Goal: Transaction & Acquisition: Purchase product/service

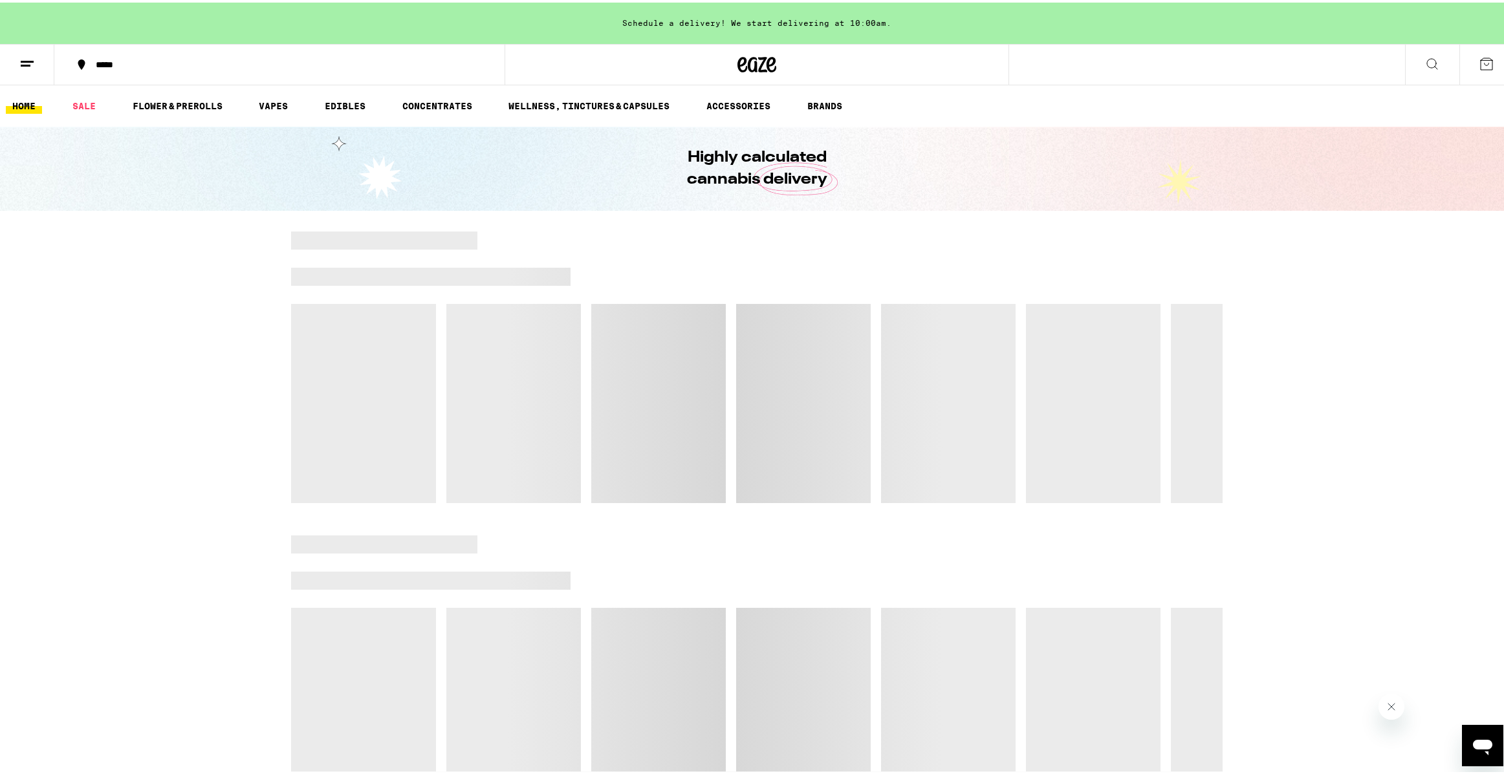
click at [1481, 67] on icon at bounding box center [1487, 62] width 12 height 12
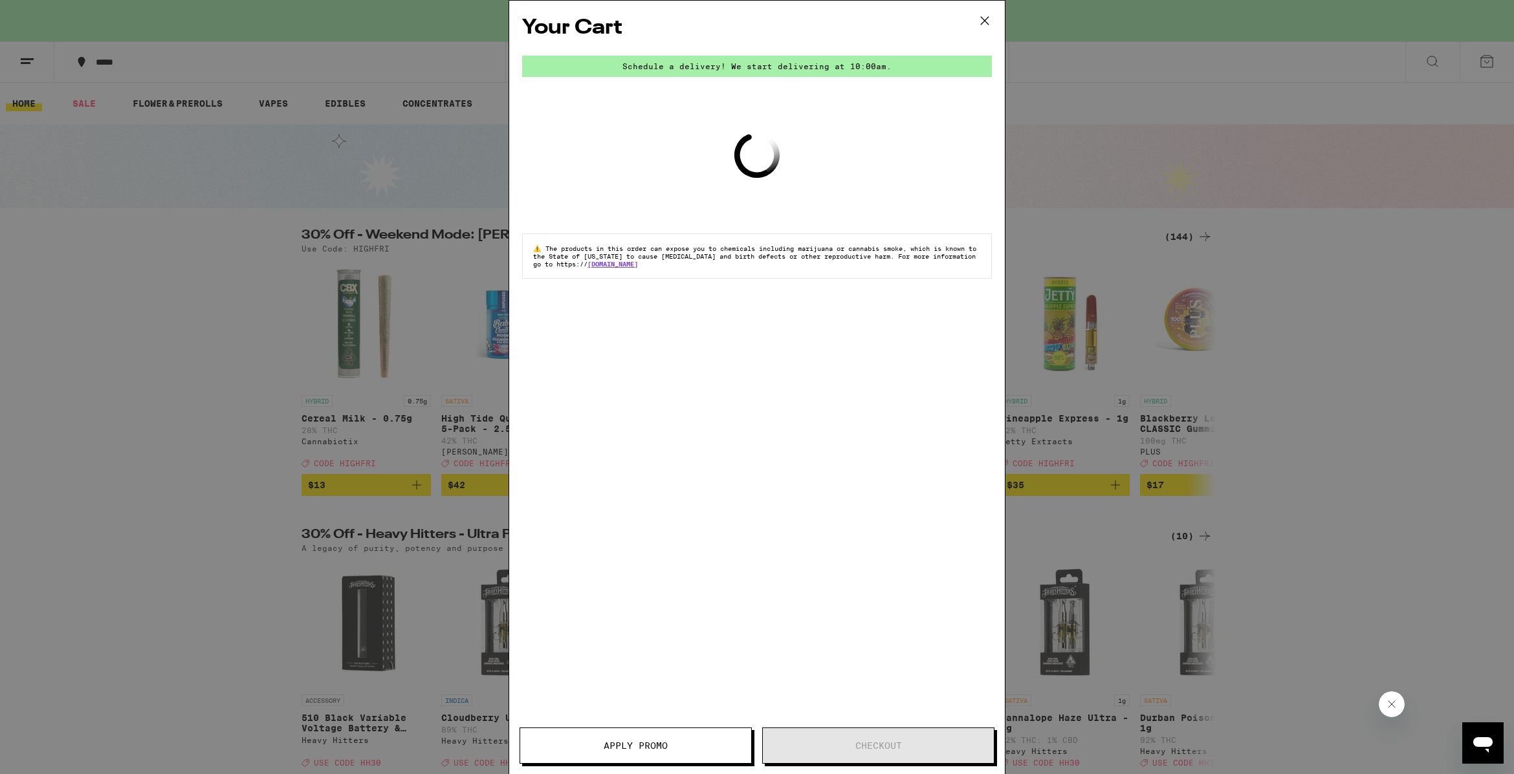
click at [980, 21] on icon at bounding box center [984, 20] width 19 height 19
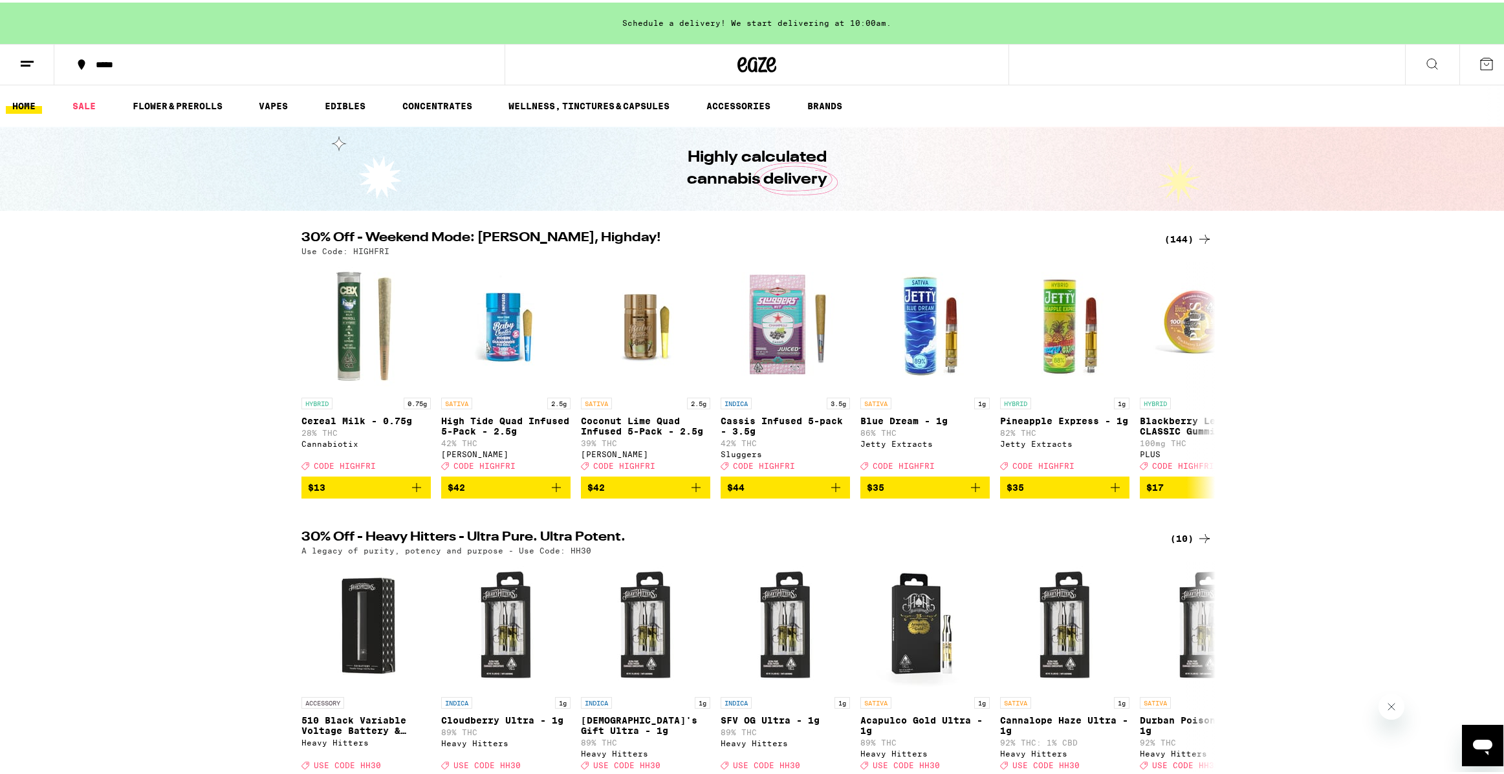
click at [226, 414] on div "30% Off - Weekend Mode: [PERSON_NAME], Highday! (144) Use Code: HIGHFRI HYBRID …" at bounding box center [757, 362] width 1514 height 267
click at [855, 20] on div "Schedule a delivery! We start delivering at 10:00am." at bounding box center [757, 20] width 1514 height 41
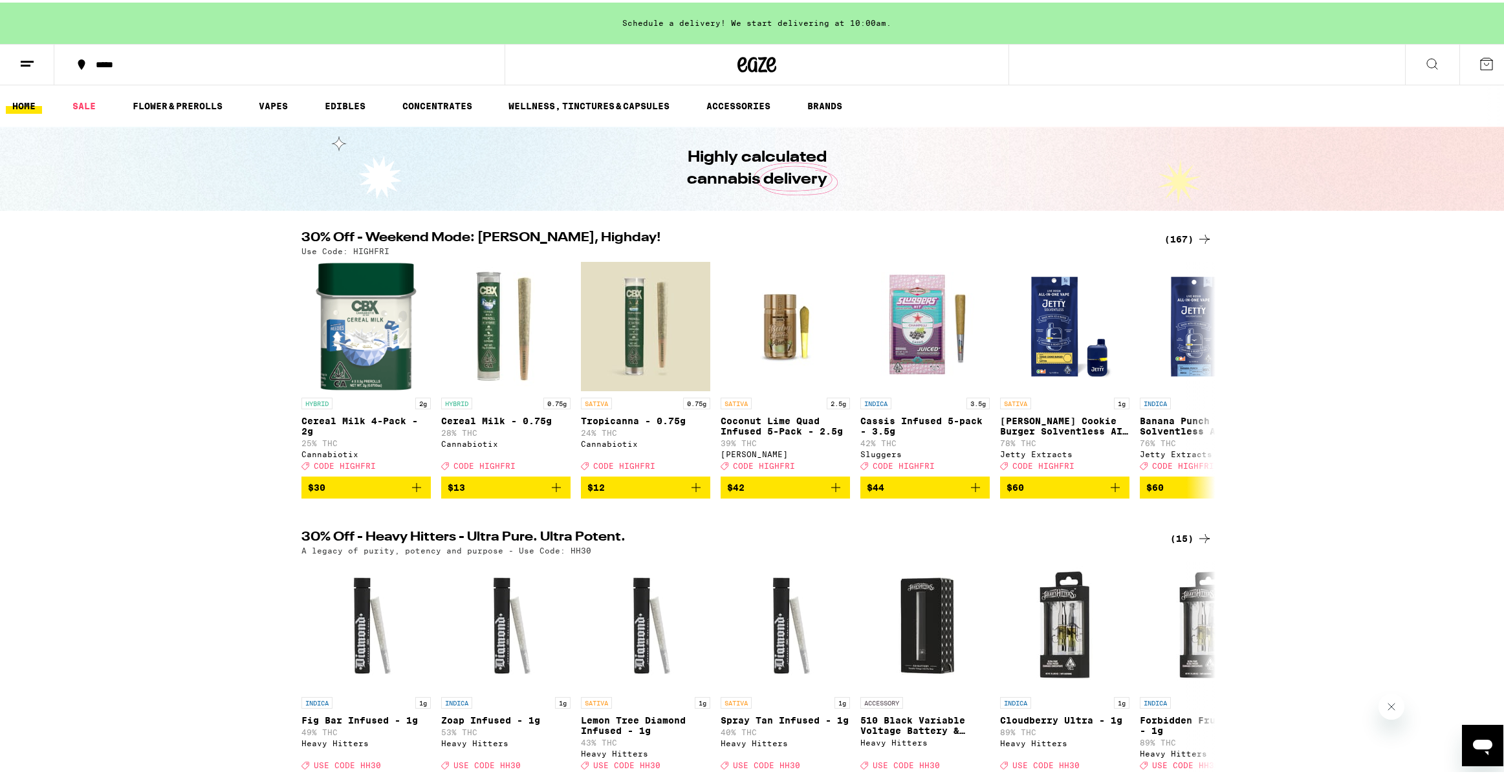
click at [113, 69] on button "*****" at bounding box center [279, 62] width 450 height 39
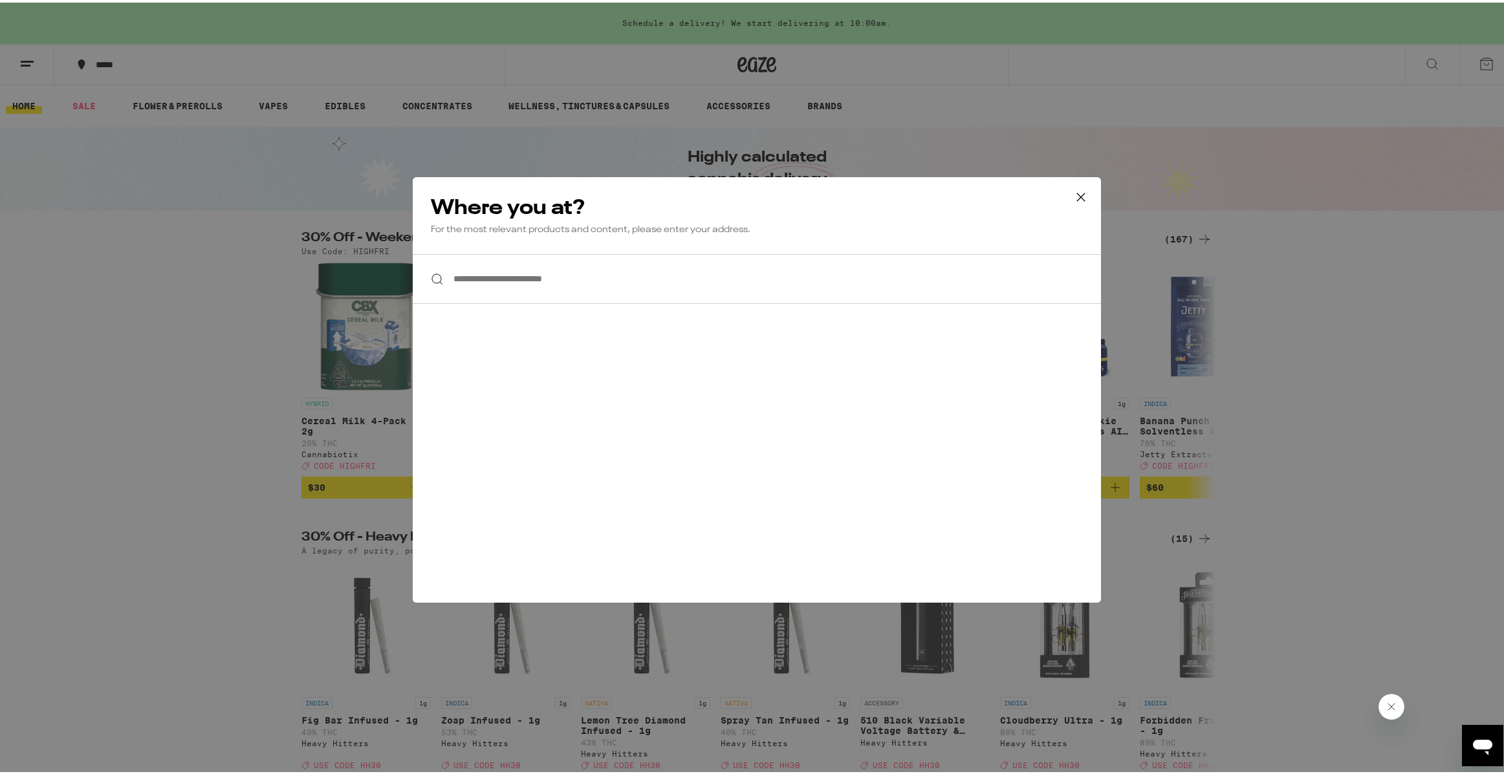
click at [679, 276] on input "**********" at bounding box center [757, 277] width 688 height 50
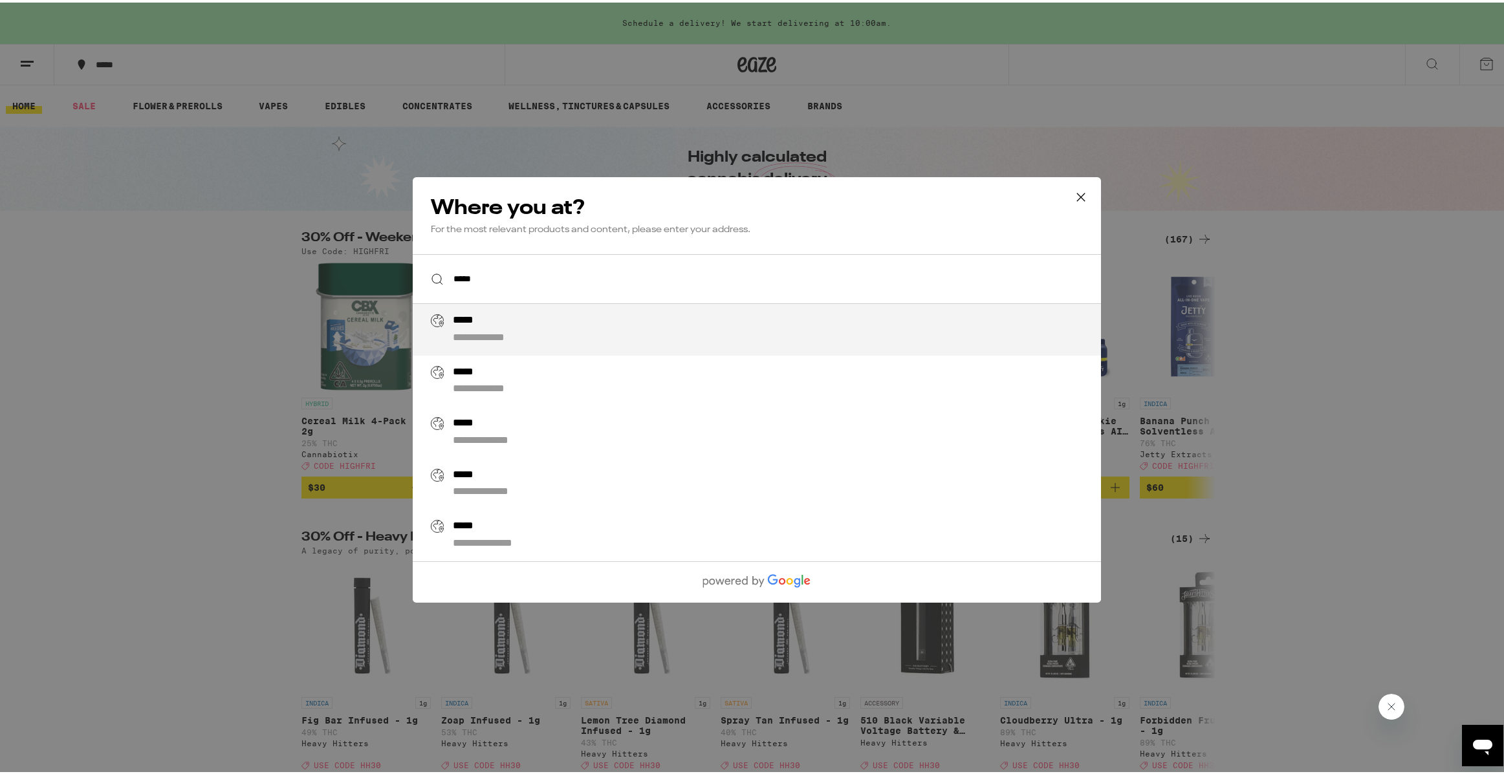
click at [691, 340] on div "**********" at bounding box center [783, 327] width 660 height 31
click at [503, 336] on li "**********" at bounding box center [757, 327] width 688 height 52
type input "*****"
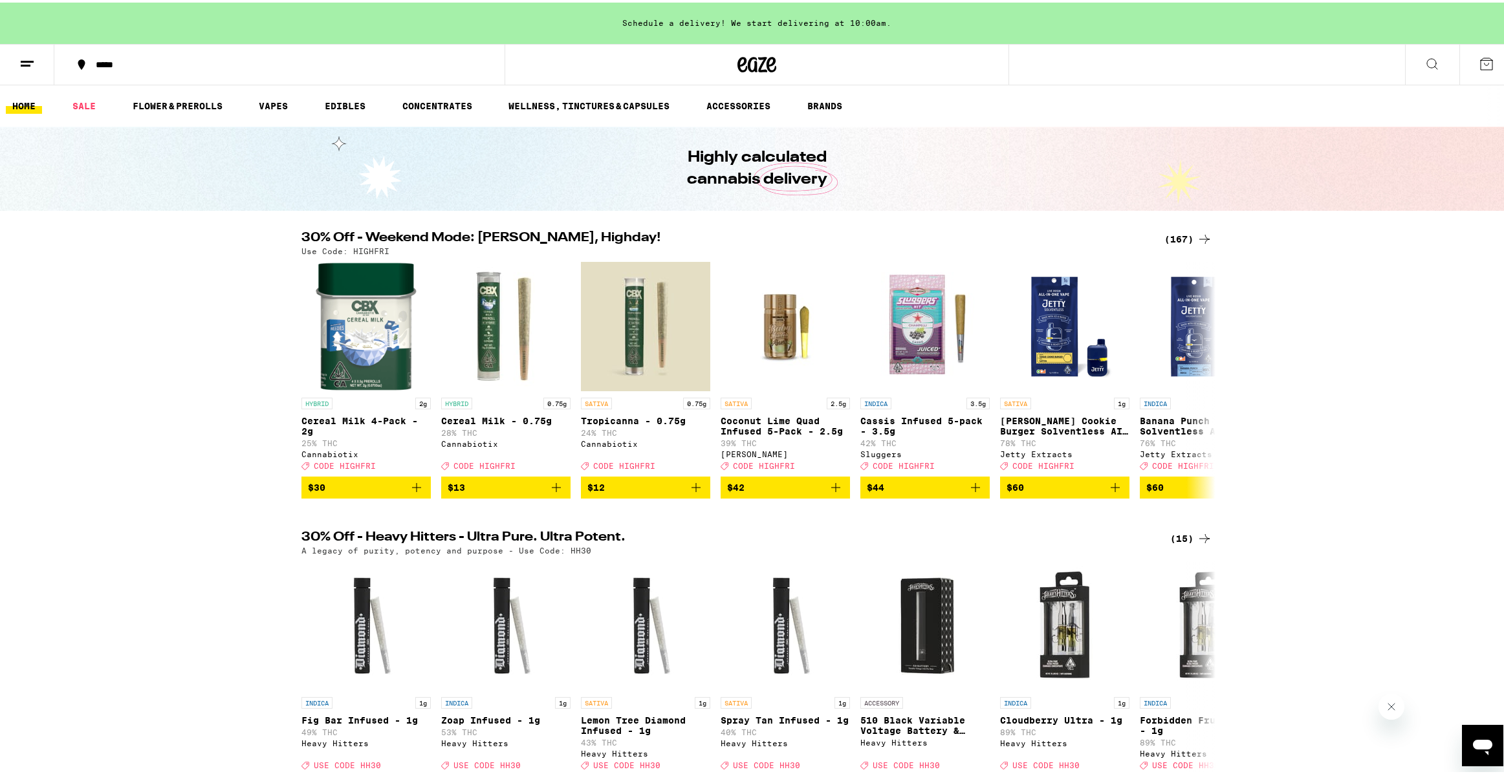
click at [859, 12] on div "Schedule a delivery! We start delivering at 10:00am." at bounding box center [757, 20] width 1514 height 41
click at [1462, 56] on button at bounding box center [1487, 62] width 54 height 40
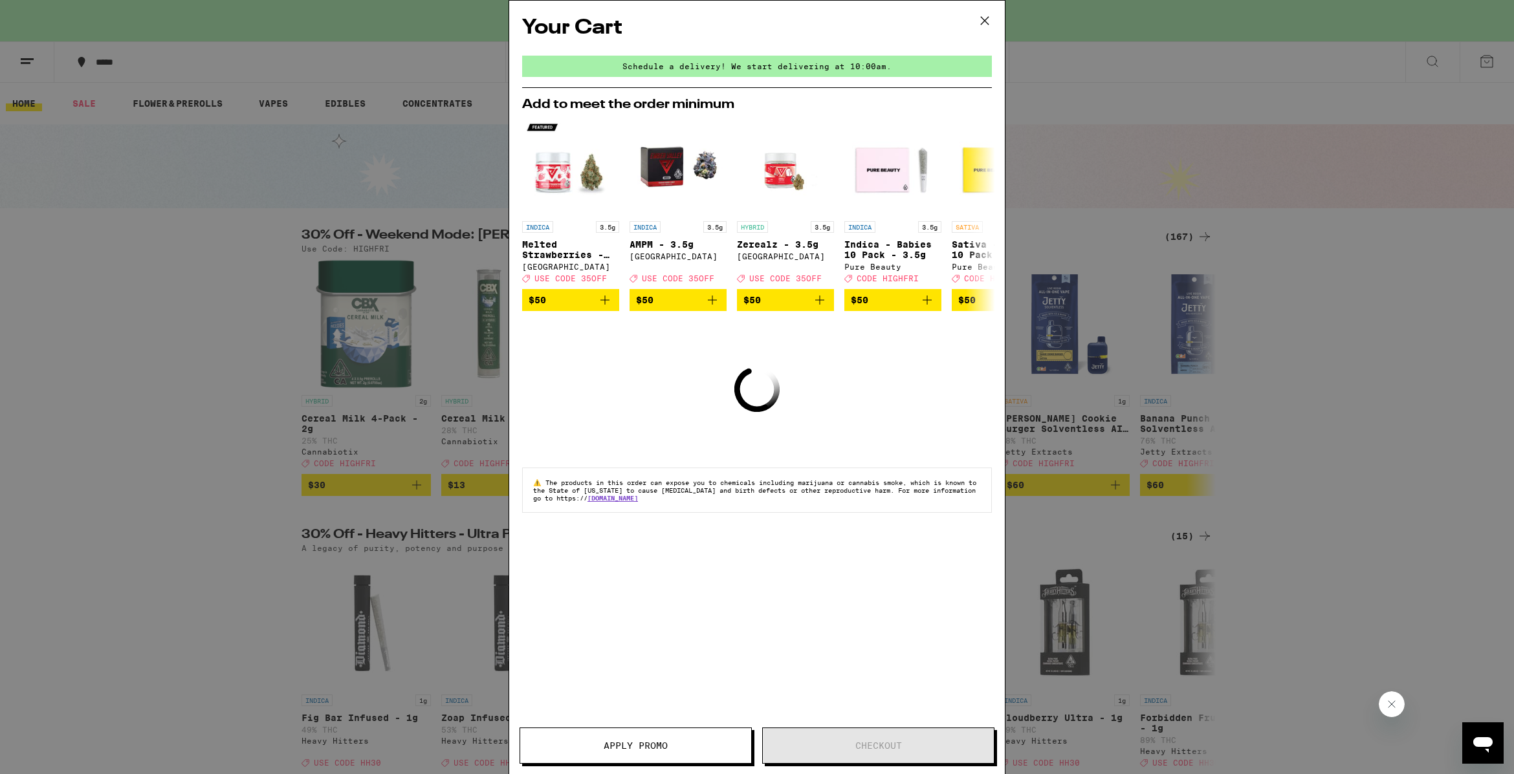
click at [1293, 223] on div "Your Cart Schedule a delivery! We start delivering at 10:00am. Add to meet the …" at bounding box center [757, 387] width 1514 height 774
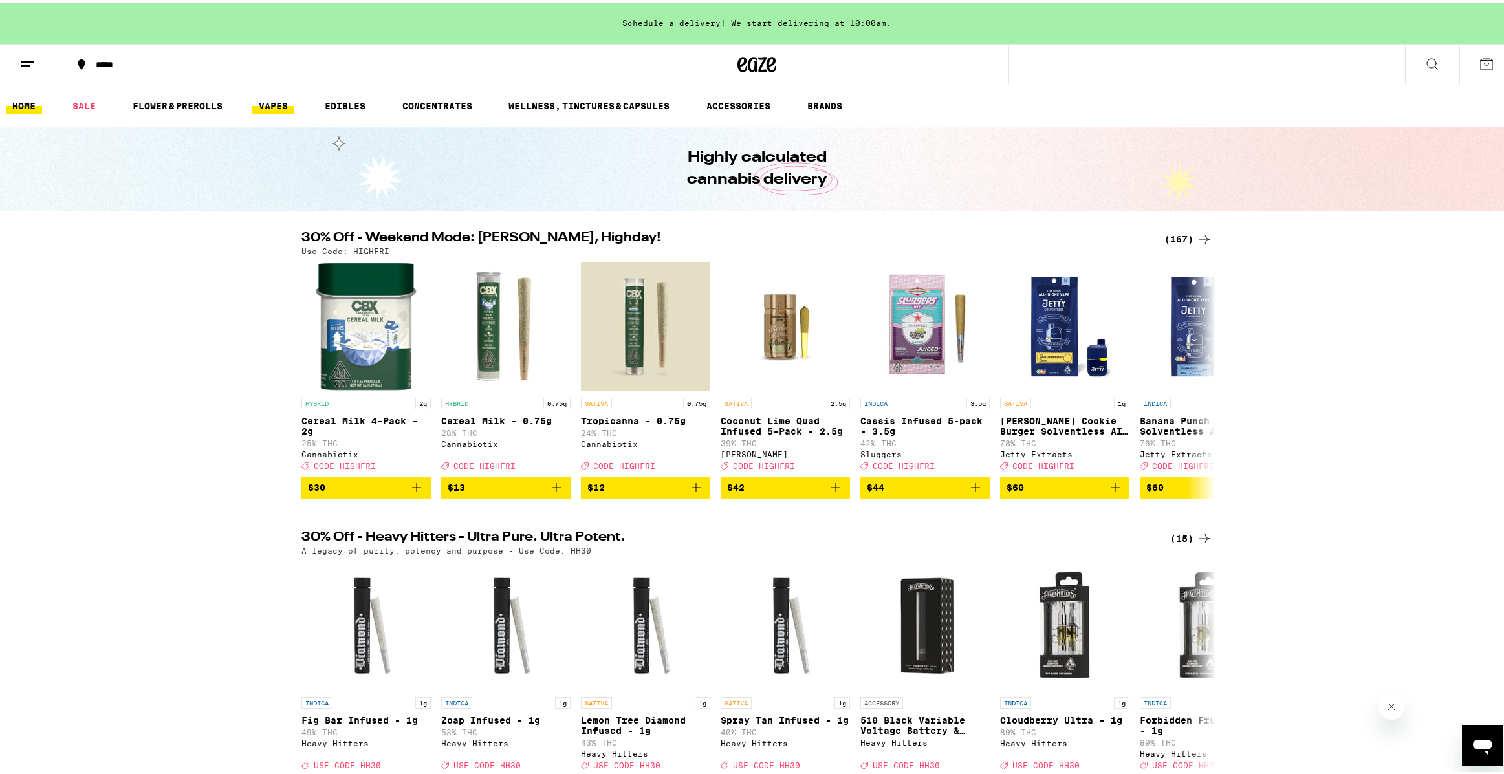
click at [276, 109] on link "VAPES" at bounding box center [273, 104] width 42 height 16
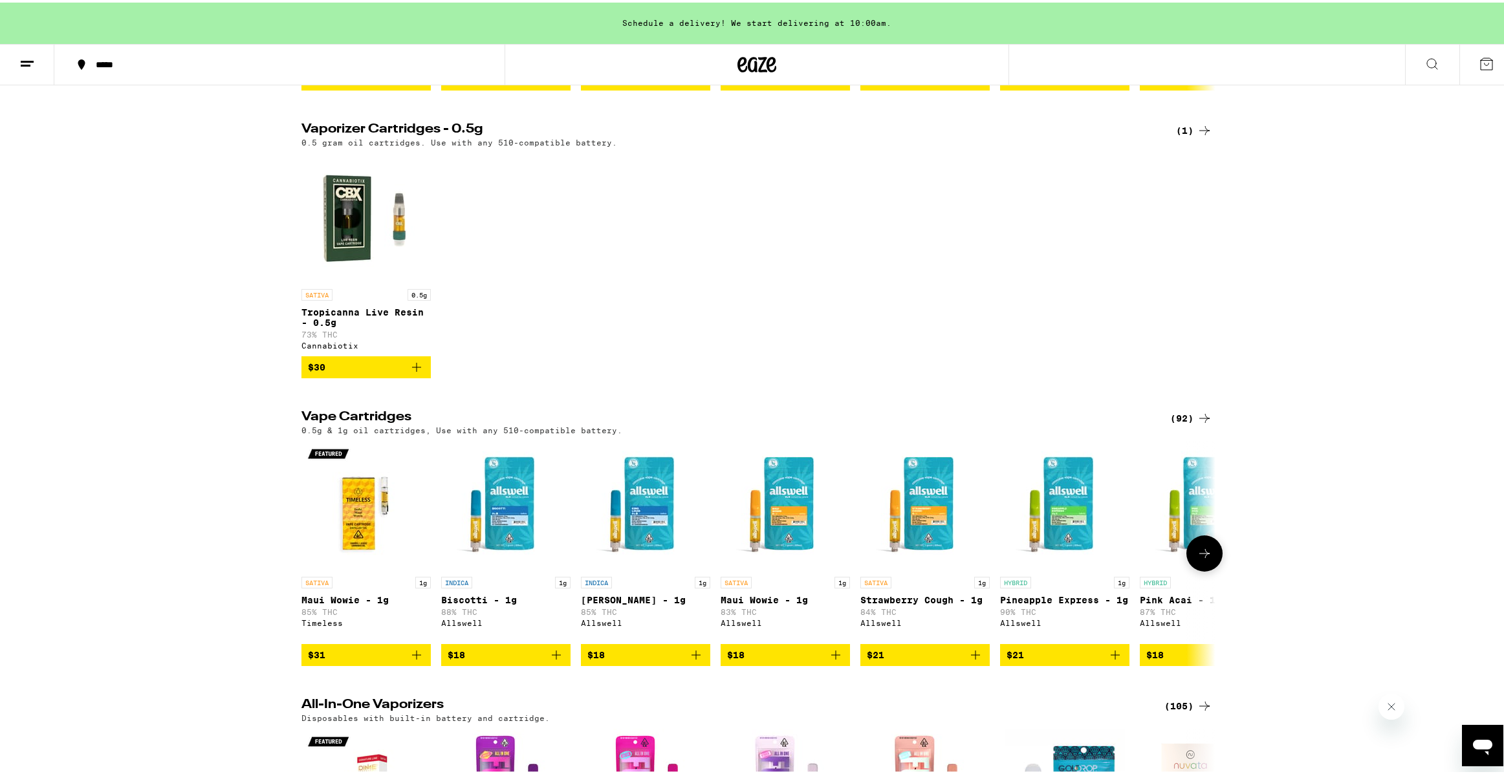
scroll to position [426, 0]
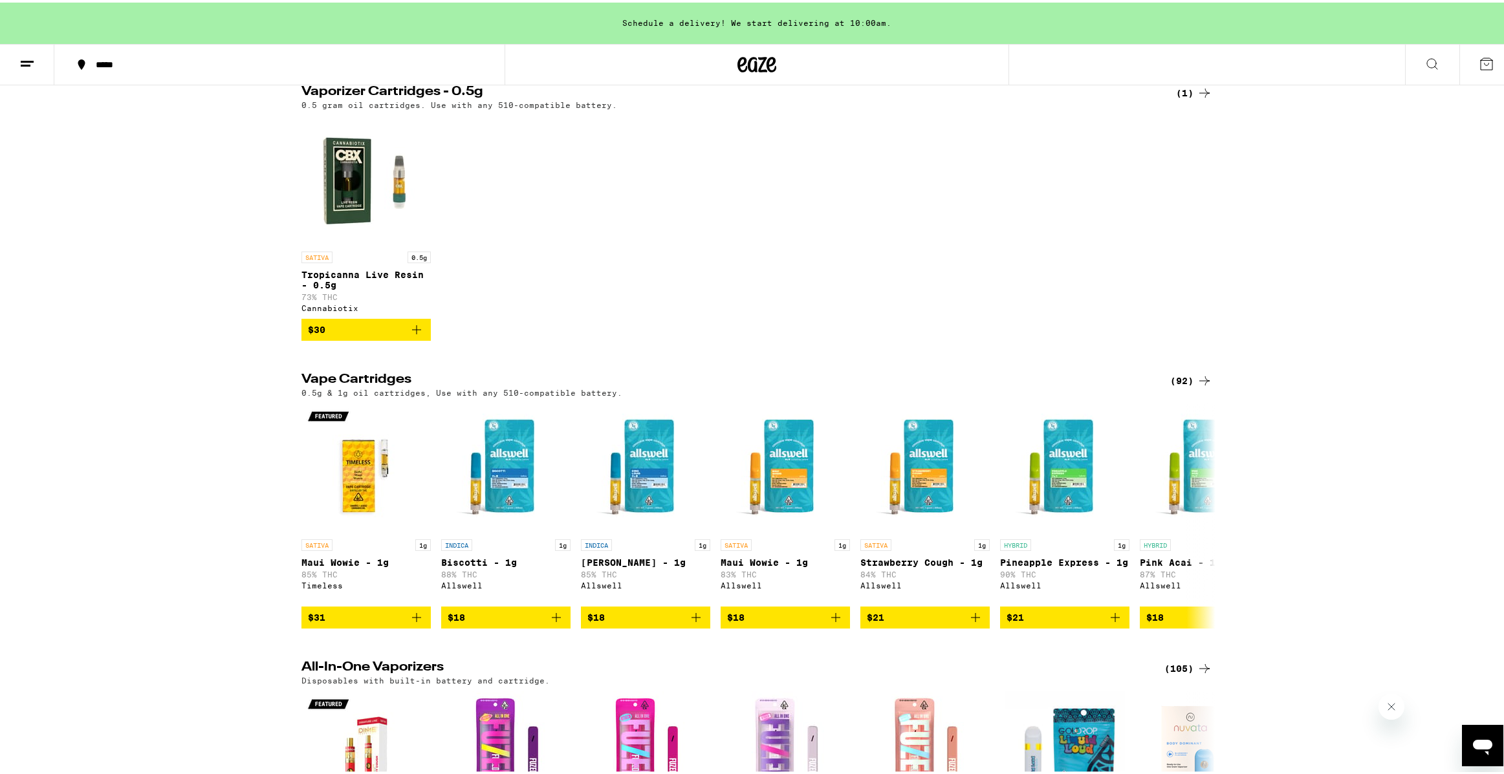
click at [1197, 386] on icon at bounding box center [1205, 379] width 16 height 16
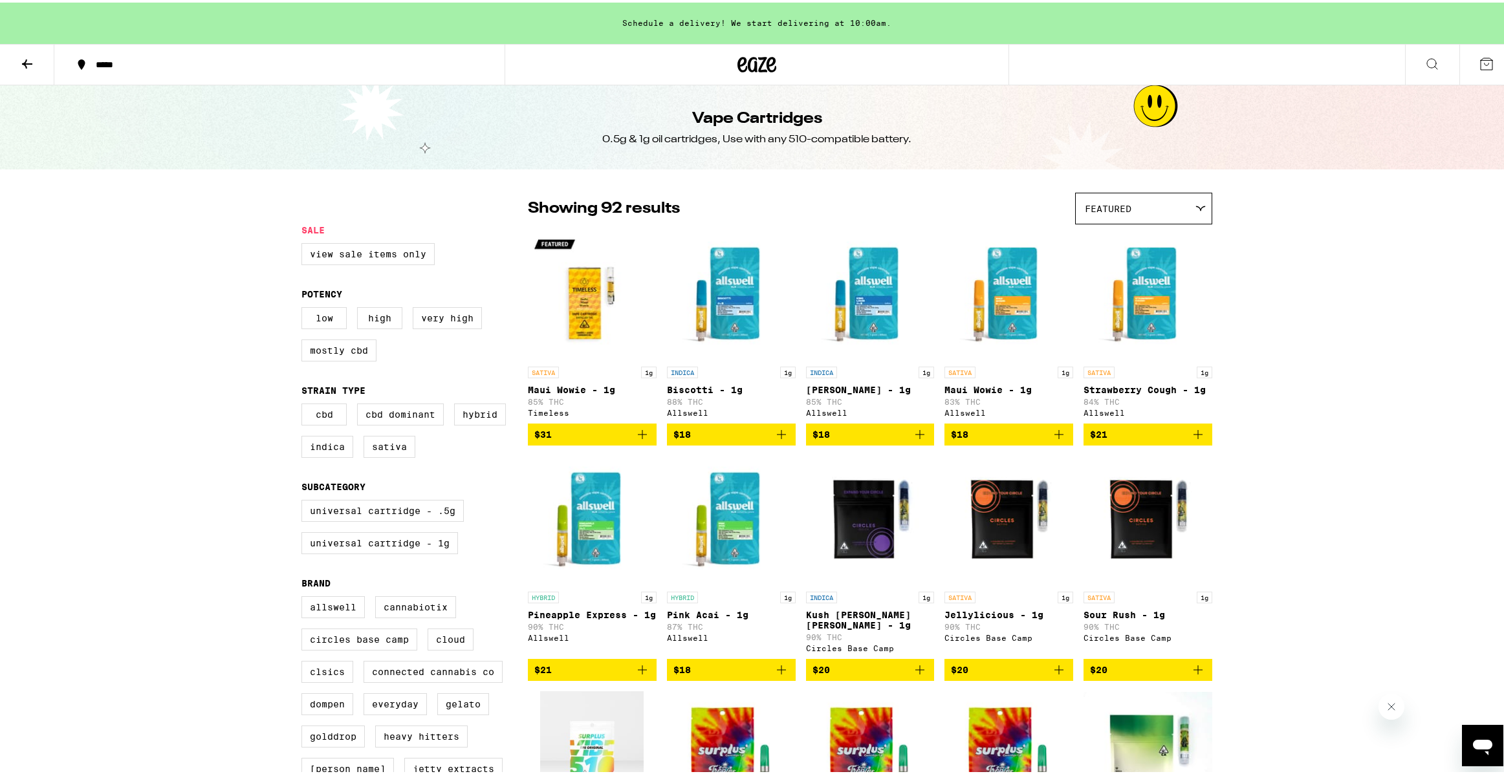
click at [1119, 217] on div "Featured" at bounding box center [1144, 206] width 136 height 30
click at [1116, 256] on span "Price: Low to High" at bounding box center [1144, 264] width 118 height 29
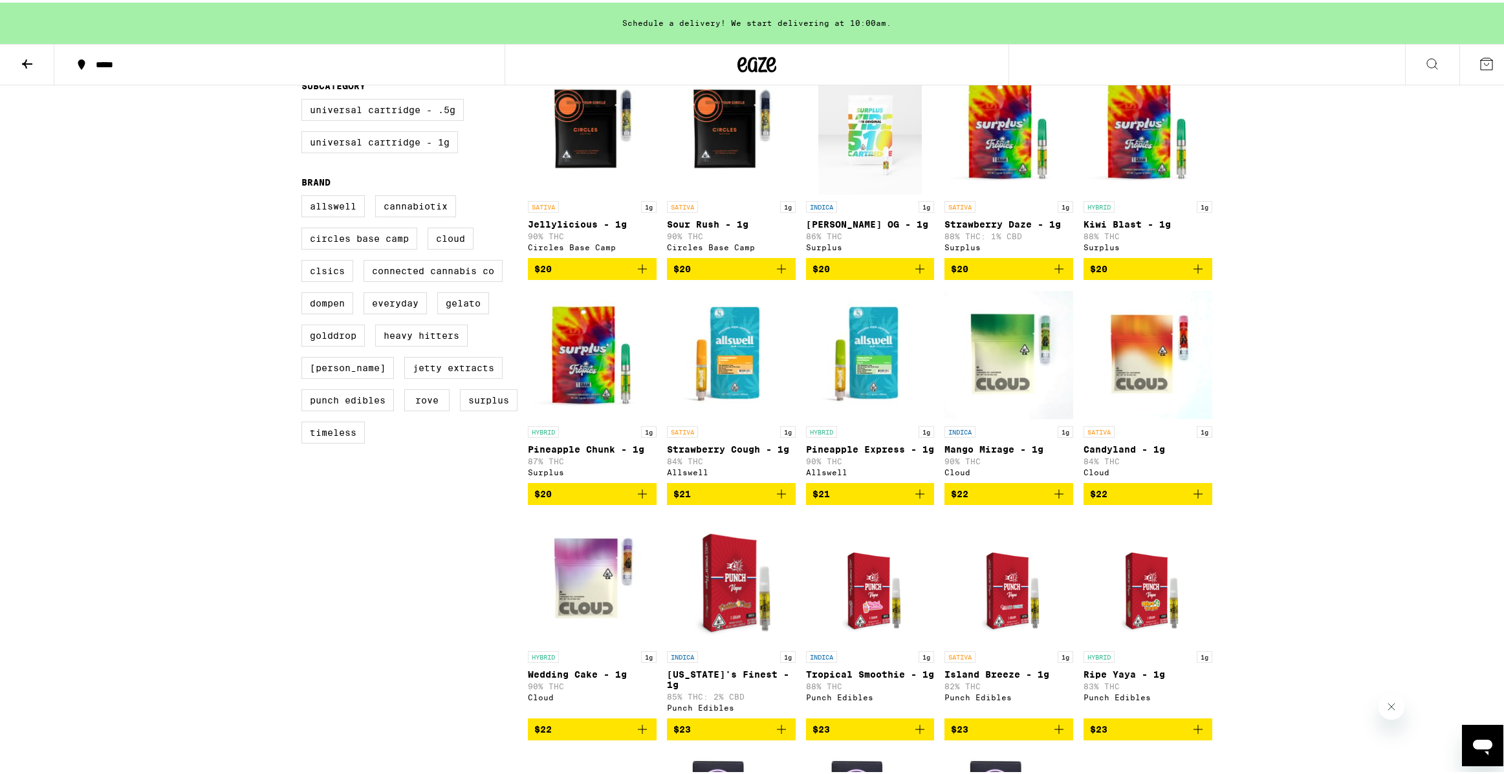
scroll to position [404, 0]
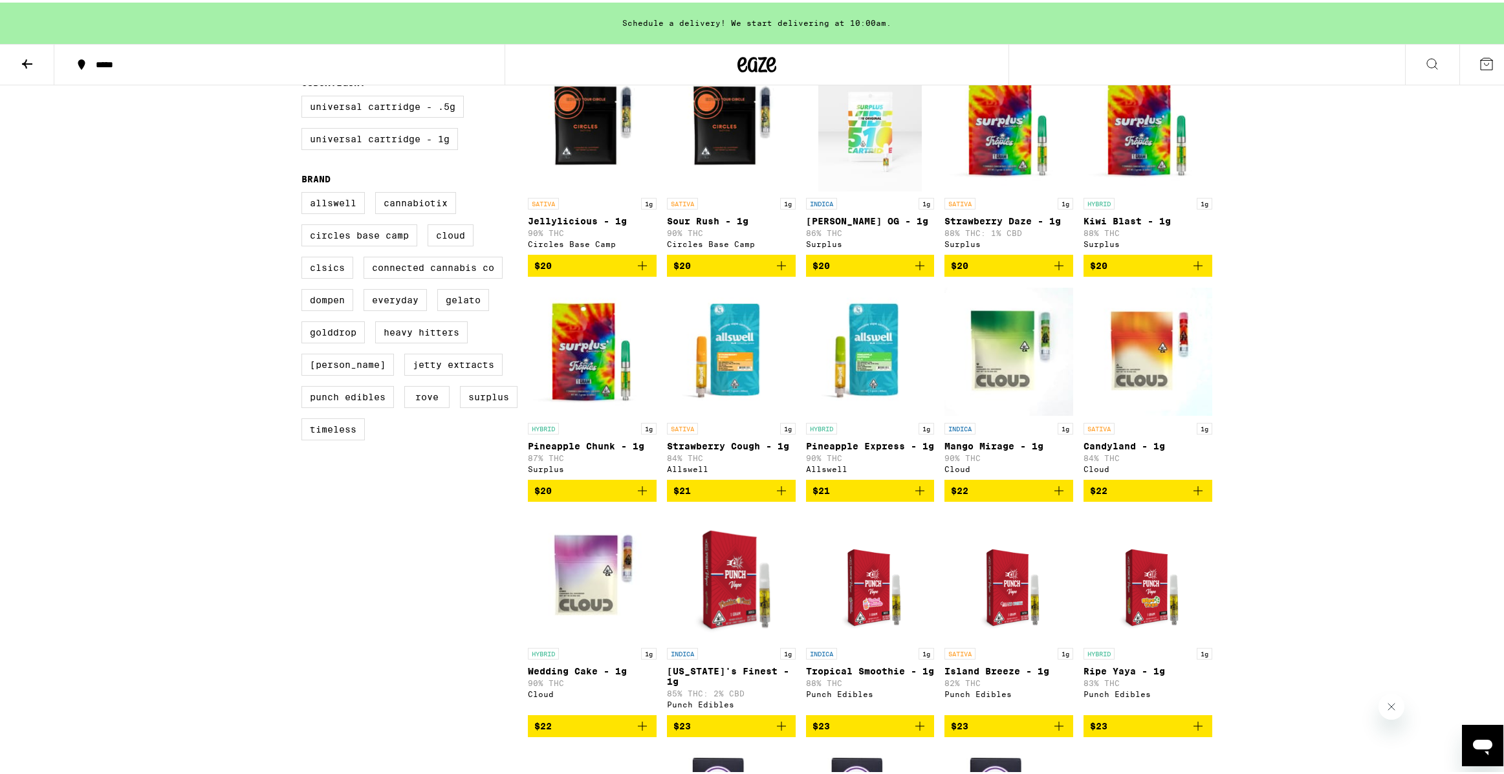
click at [1195, 496] on icon "Add to bag" at bounding box center [1198, 489] width 16 height 16
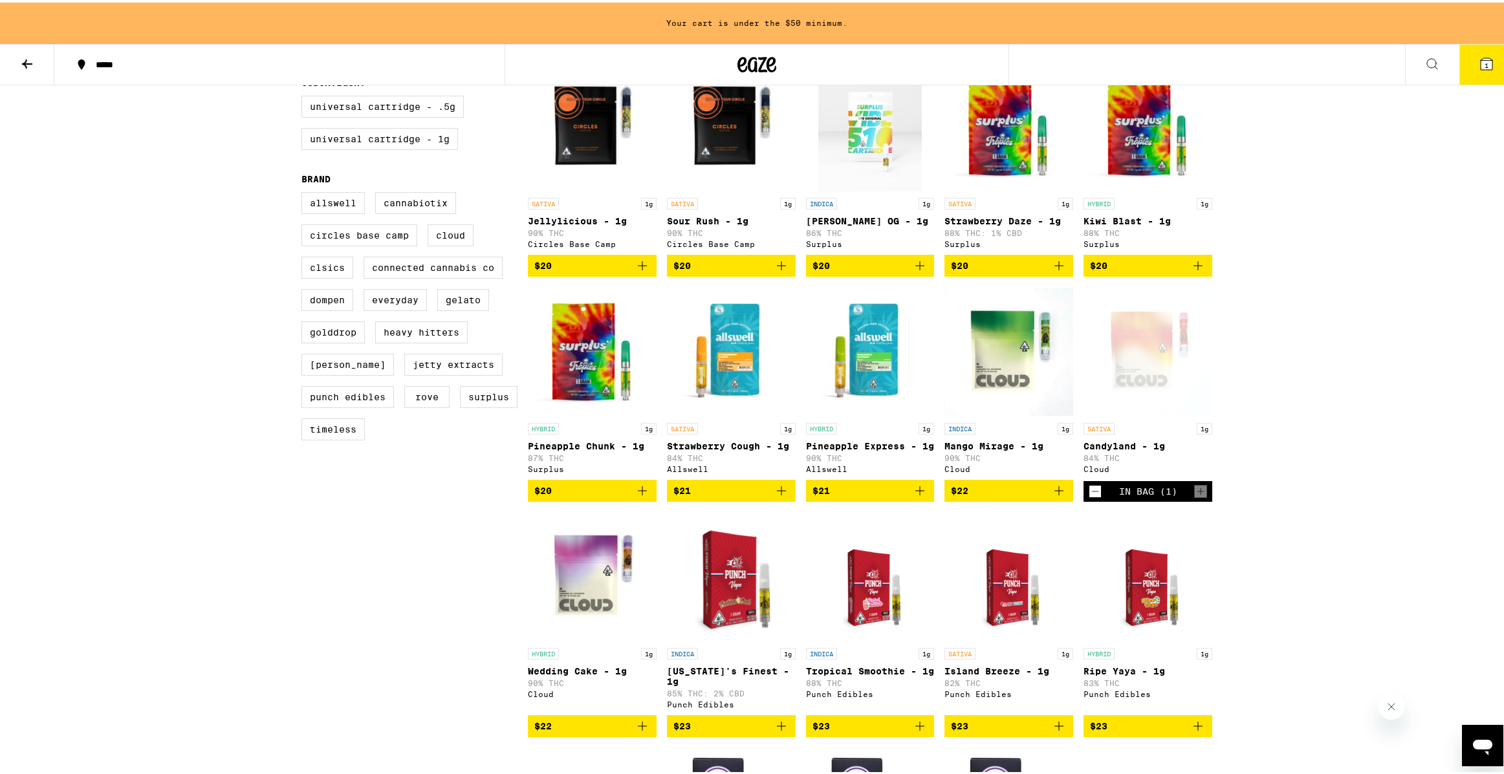
click at [778, 496] on icon "Add to bag" at bounding box center [782, 489] width 16 height 16
click at [1055, 261] on icon "Add to bag" at bounding box center [1059, 263] width 9 height 9
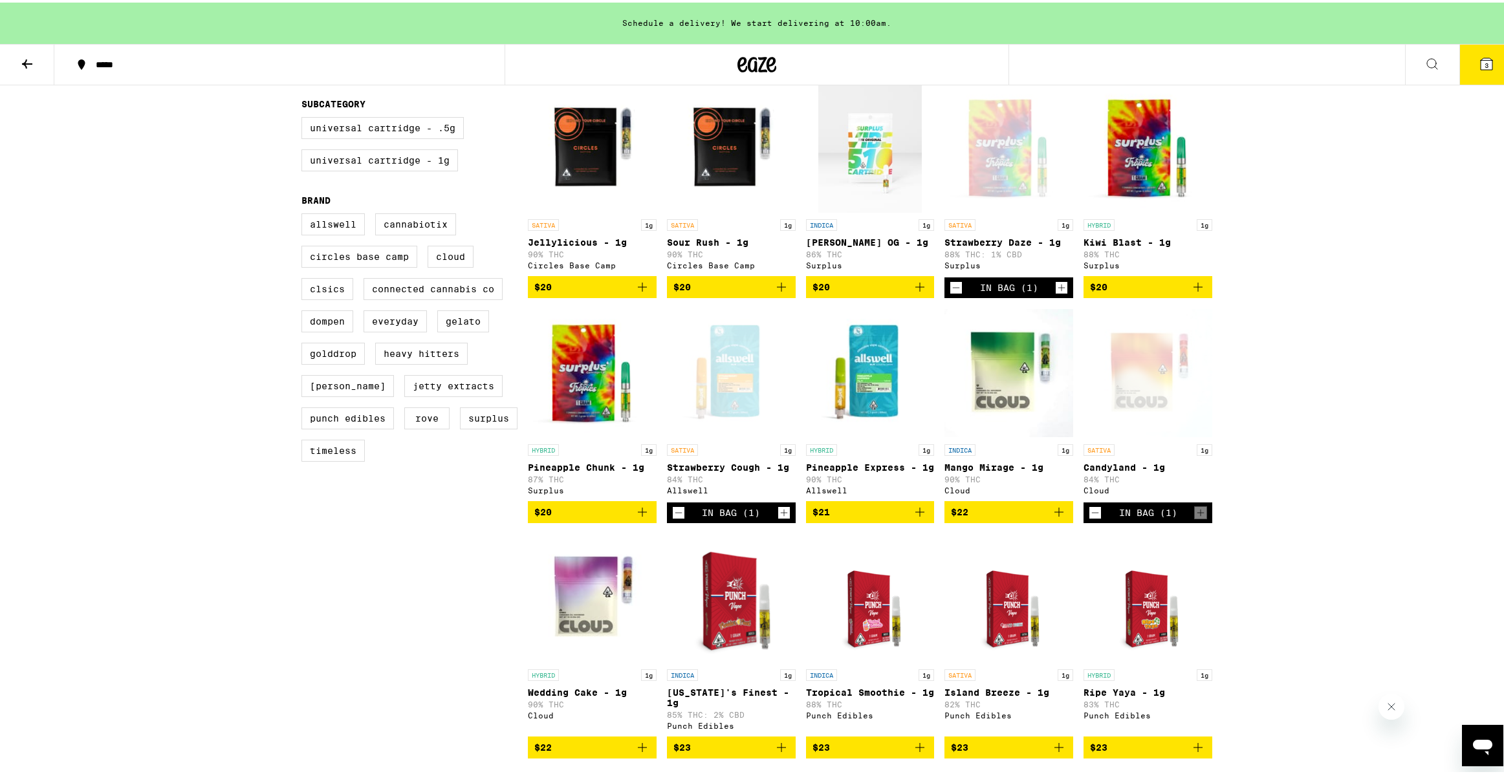
scroll to position [381, 0]
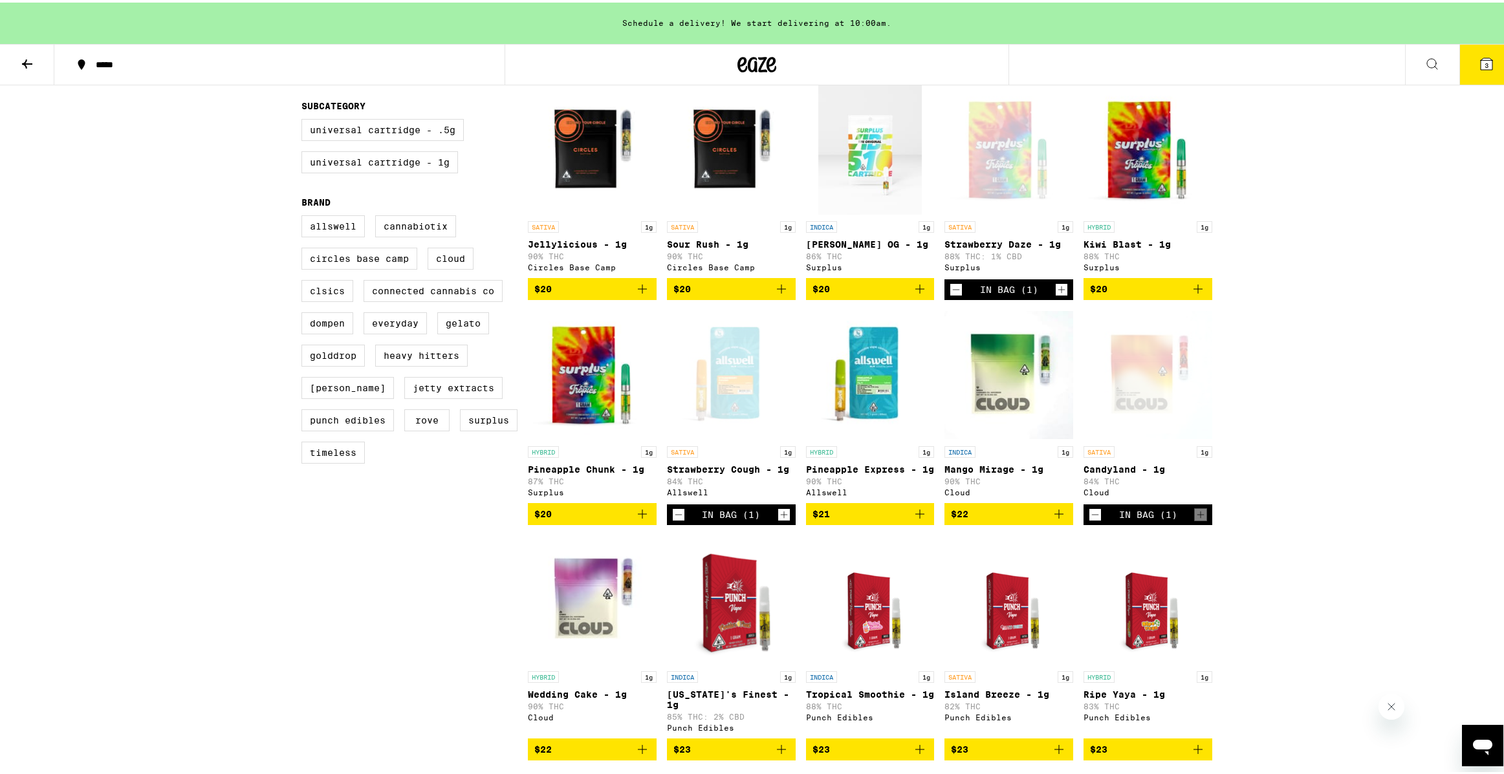
click at [635, 285] on icon "Add to bag" at bounding box center [643, 287] width 16 height 16
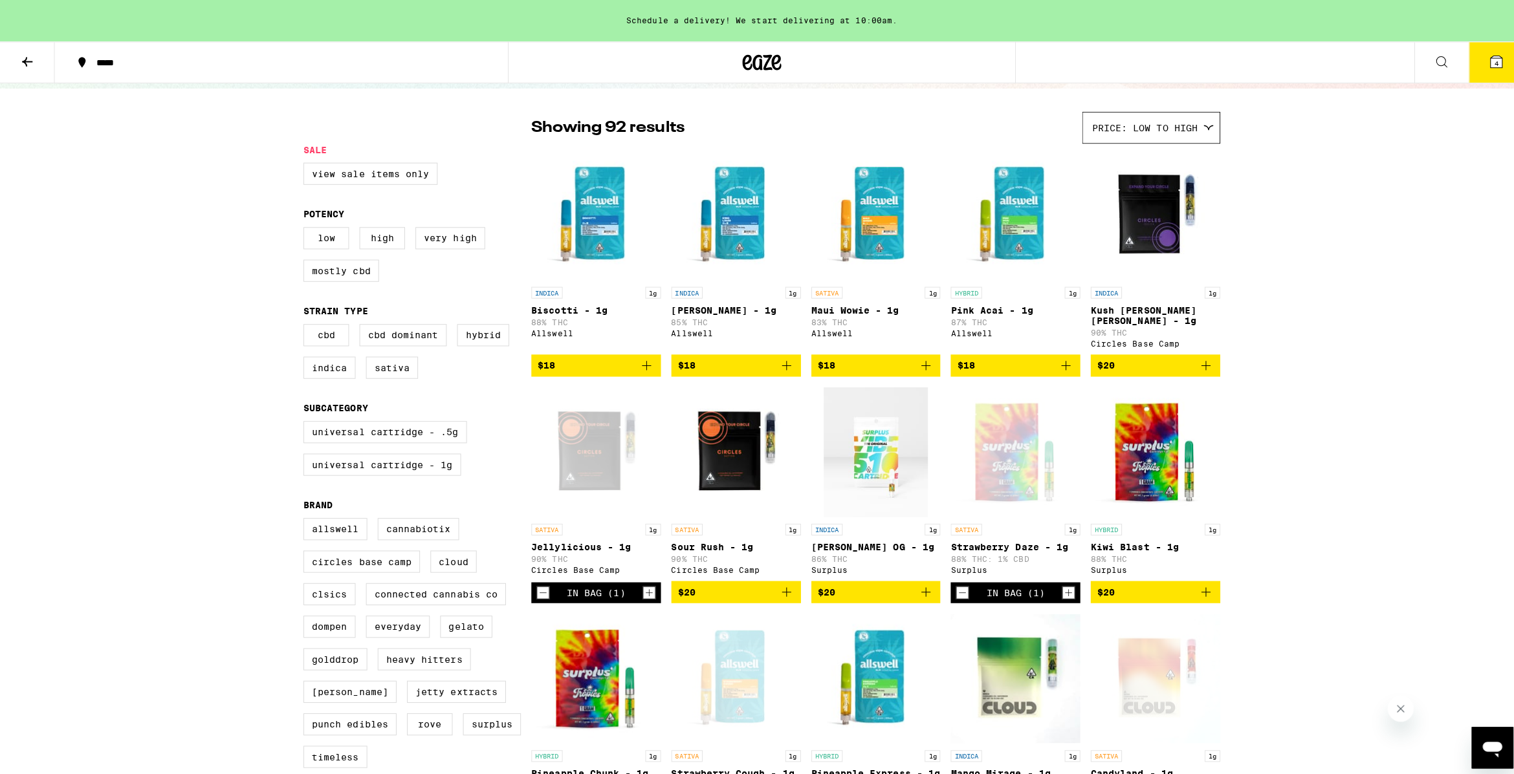
scroll to position [69, 0]
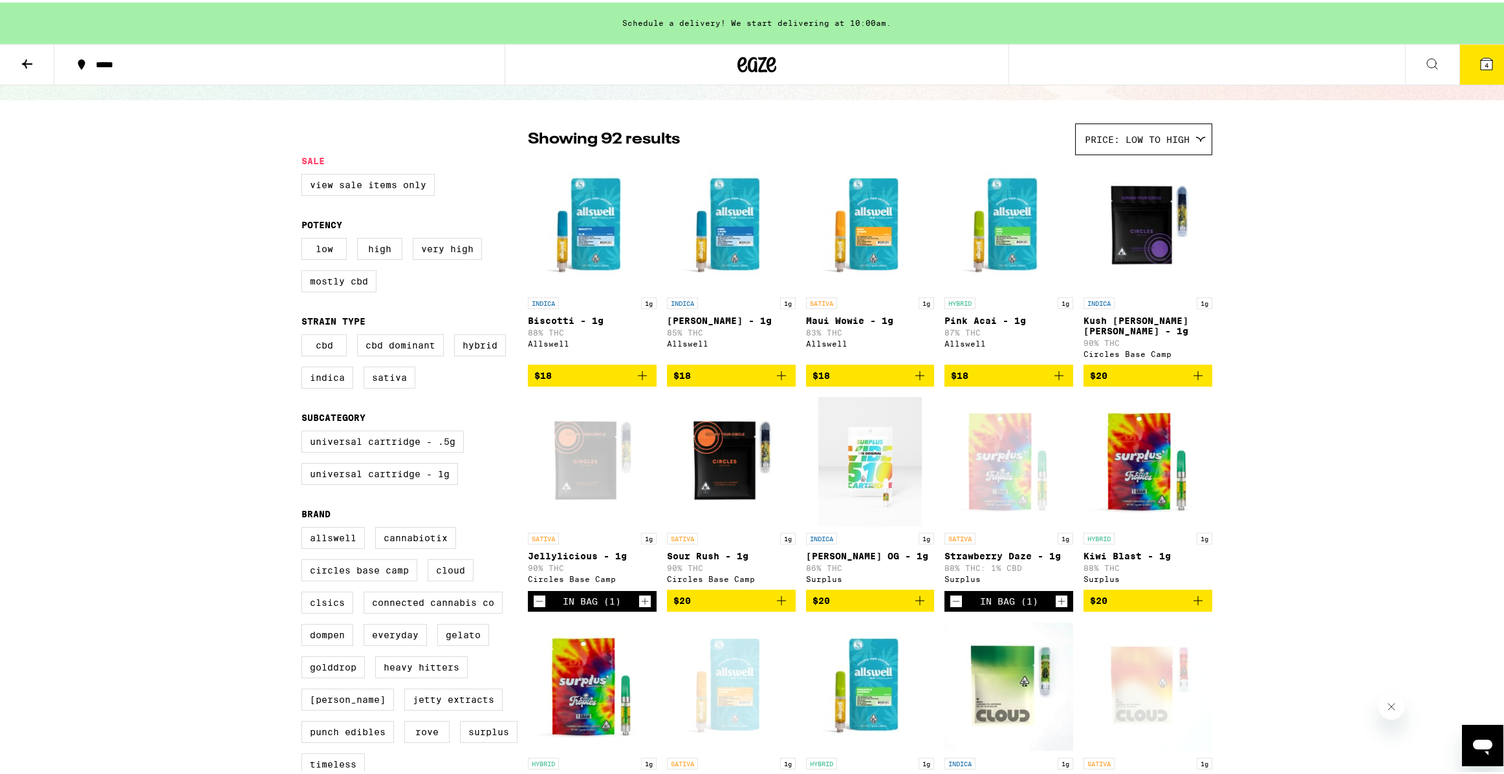
click at [912, 368] on icon "Add to bag" at bounding box center [920, 374] width 16 height 16
click at [1489, 67] on button "5" at bounding box center [1487, 62] width 54 height 40
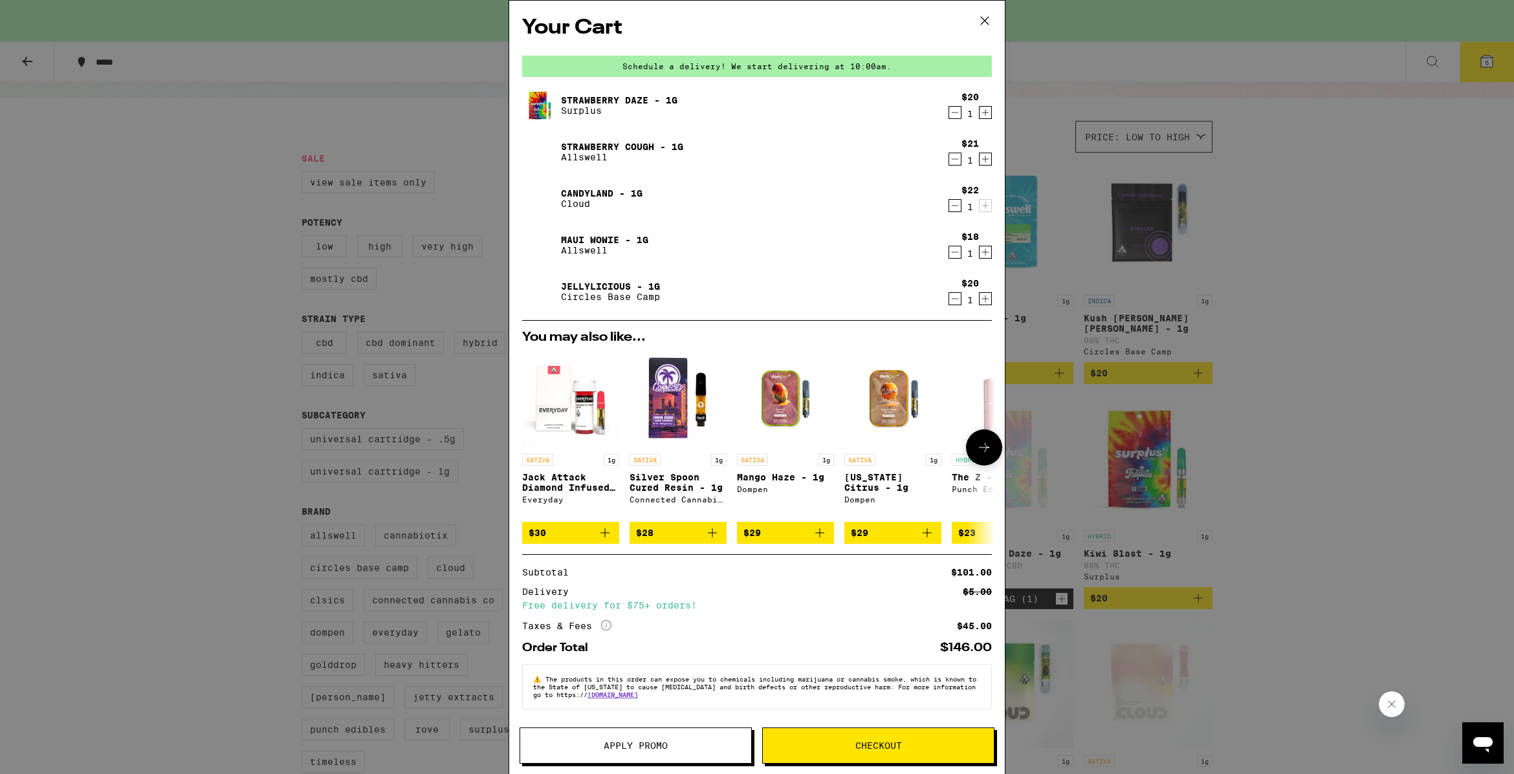
click at [717, 538] on icon "Add to bag" at bounding box center [713, 533] width 16 height 16
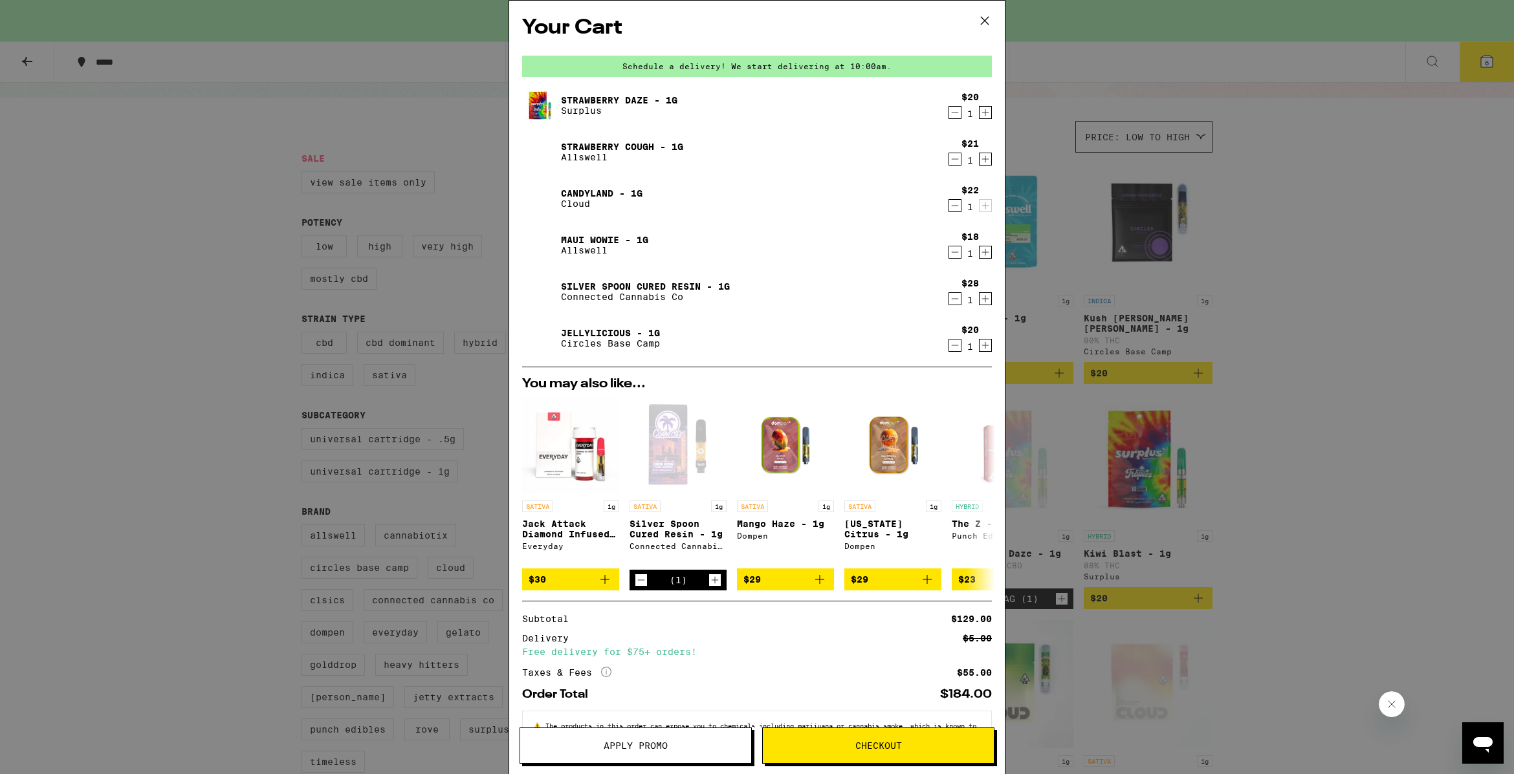
scroll to position [56, 0]
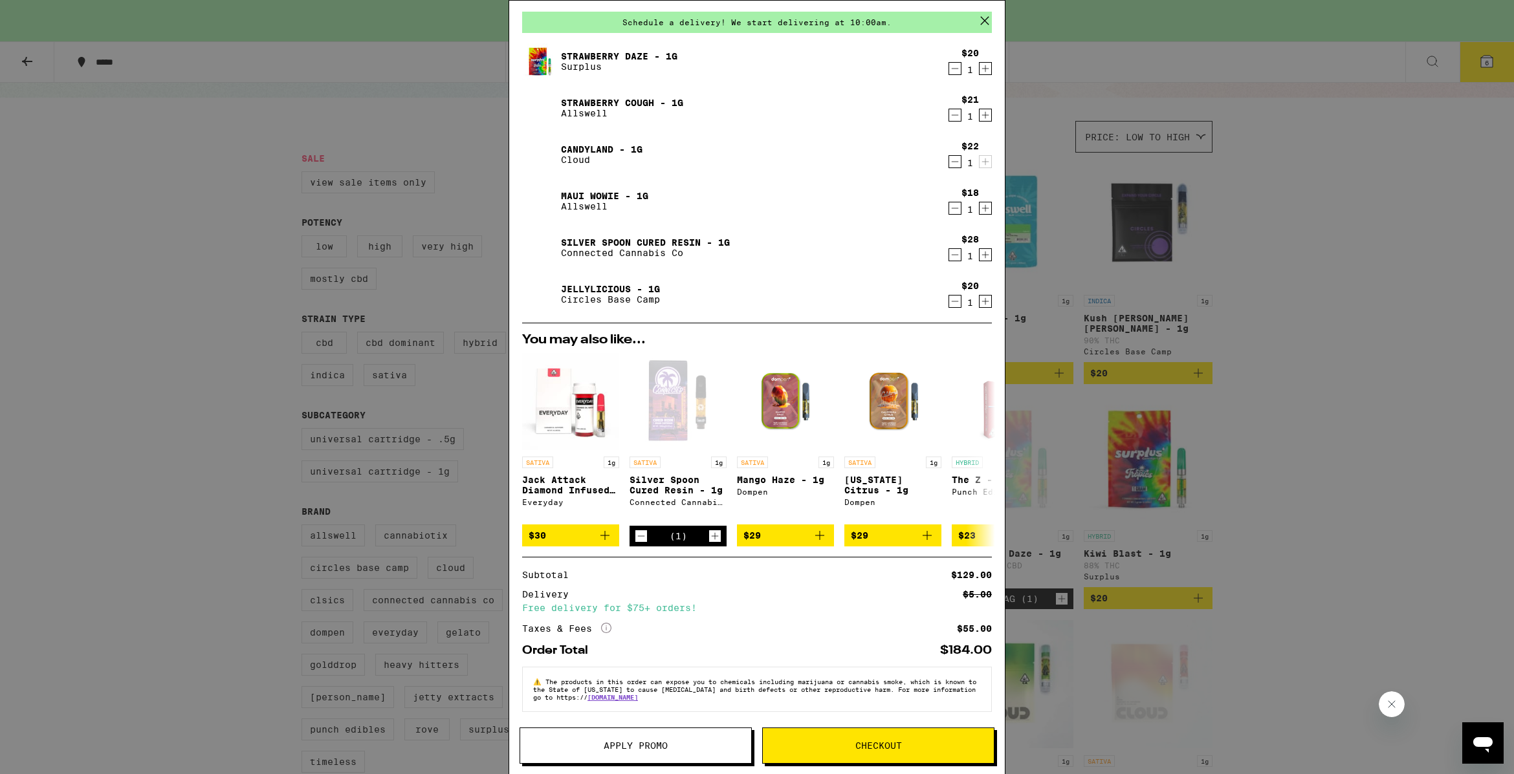
click at [880, 745] on span "Checkout" at bounding box center [878, 745] width 47 height 9
